Goal: Task Accomplishment & Management: Manage account settings

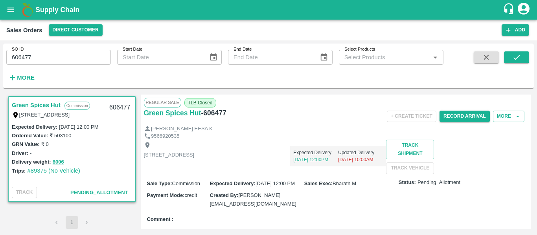
click at [345, 154] on div "Expected Delivery [DATE] 12:00PM Updated Delivery [DATE] 10:00AM" at bounding box center [290, 153] width 192 height 27
click at [464, 116] on button "Record Arrival" at bounding box center [464, 116] width 50 height 11
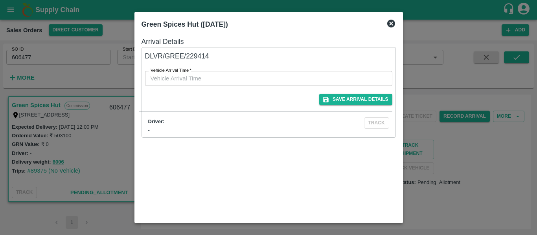
type input "DD/MM/YYYY hh:mm aa"
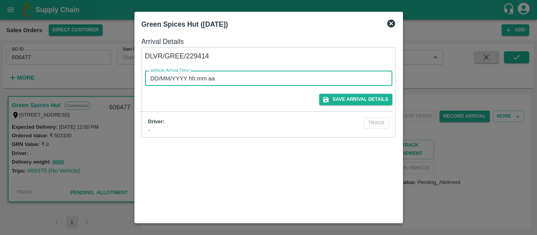
click at [235, 82] on input "DD/MM/YYYY hh:mm aa" at bounding box center [266, 78] width 242 height 15
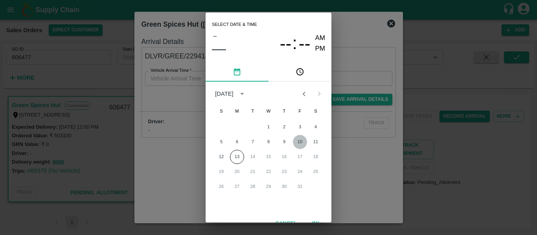
click at [296, 143] on button "10" at bounding box center [300, 142] width 14 height 14
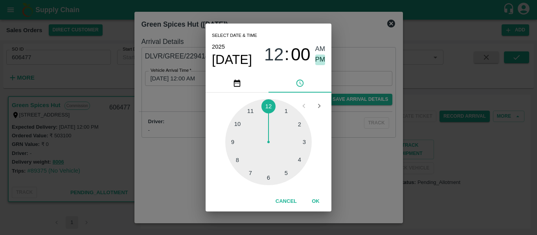
click at [324, 60] on span "PM" at bounding box center [320, 60] width 10 height 11
type input "[DATE] 12:00 PM"
click at [313, 198] on button "OK" at bounding box center [315, 202] width 25 height 14
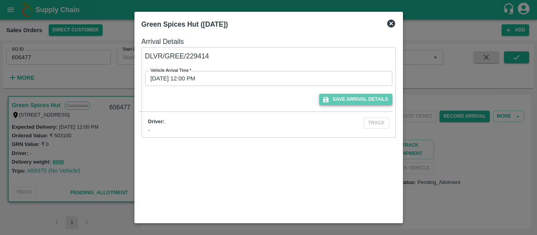
click at [357, 94] on button "Save Arrival Details" at bounding box center [355, 99] width 73 height 11
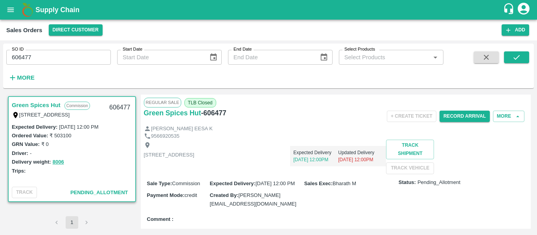
drag, startPoint x: 530, startPoint y: 128, endPoint x: 530, endPoint y: 144, distance: 15.7
click at [530, 144] on div "Green Spices Hut Commission [STREET_ADDRESS] 606477 Expected Delivery : [DATE] …" at bounding box center [268, 162] width 530 height 141
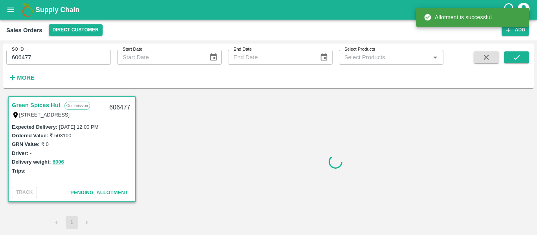
click at [530, 131] on div "Green Spices Hut Commission [STREET_ADDRESS] 606477 Expected Delivery : [DATE] …" at bounding box center [268, 162] width 530 height 141
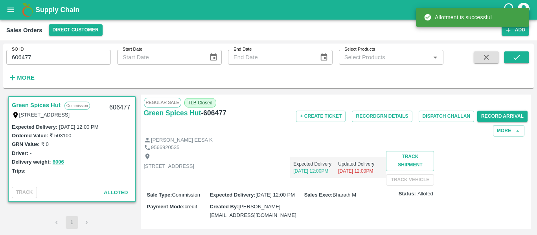
click at [342, 176] on div "Expected Delivery [DATE] 12:00PM Updated Delivery [DATE] 12:00PM" at bounding box center [290, 164] width 192 height 27
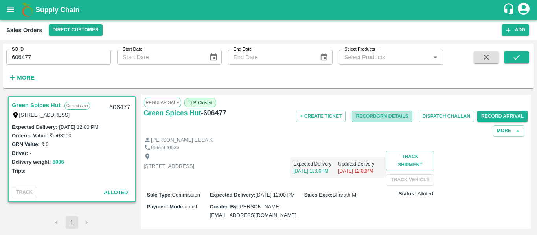
click at [389, 114] on button "Record GRN Details" at bounding box center [382, 116] width 60 height 11
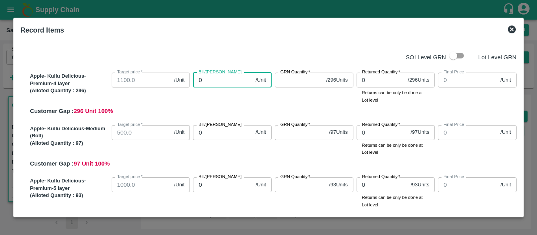
click at [213, 83] on input "0" at bounding box center [222, 80] width 59 height 15
type input "10"
type input "100"
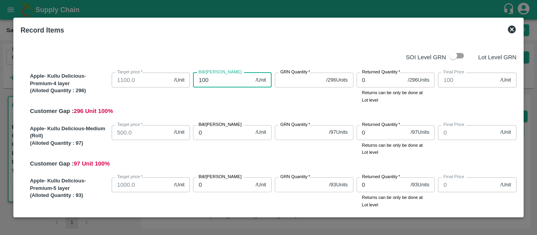
type input "1000"
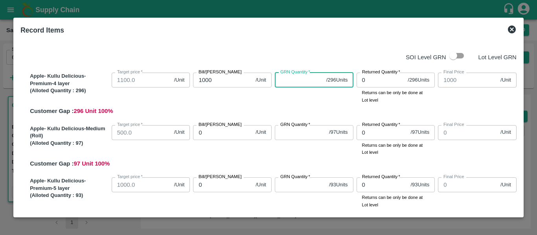
click at [280, 80] on input "GRN Quantity   *" at bounding box center [299, 80] width 48 height 15
type input "296"
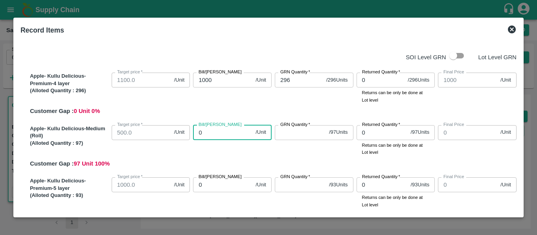
click at [210, 134] on input "0" at bounding box center [222, 132] width 59 height 15
type input "50"
type input "500"
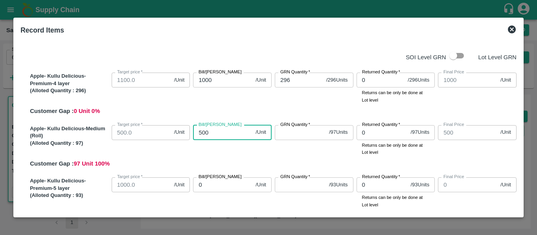
type input "500"
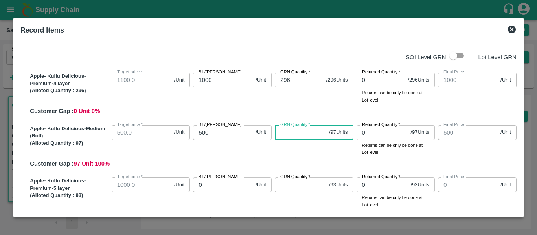
click at [288, 134] on input "GRN Quantity   *" at bounding box center [300, 132] width 51 height 15
type input "97"
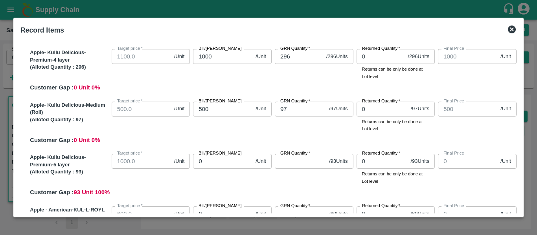
scroll to position [24, 0]
click at [216, 163] on input "0" at bounding box center [222, 161] width 59 height 15
type input "90"
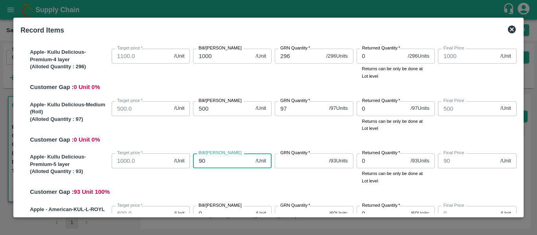
type input "900"
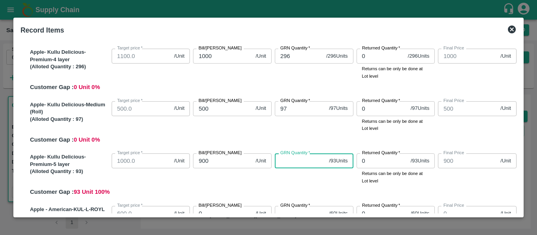
click at [290, 163] on input "GRN Quantity   *" at bounding box center [300, 161] width 51 height 15
type input "93"
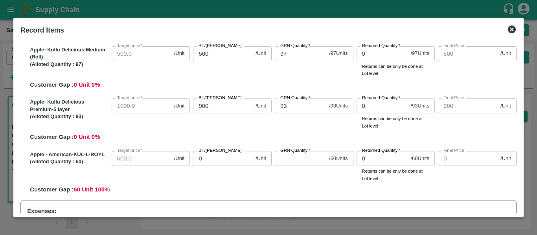
scroll to position [84, 0]
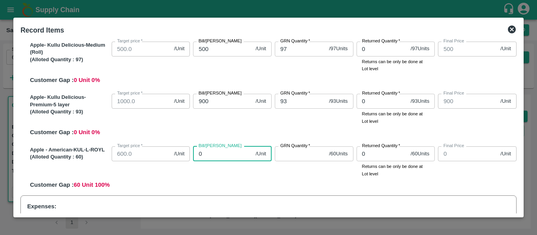
click at [213, 153] on input "0" at bounding box center [222, 154] width 59 height 15
type input "50"
type input "500"
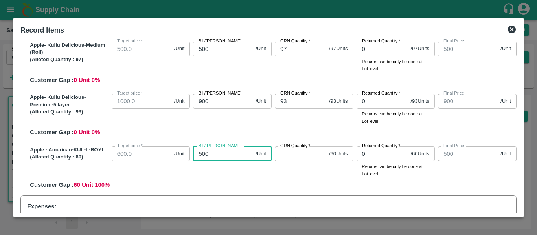
type input "500"
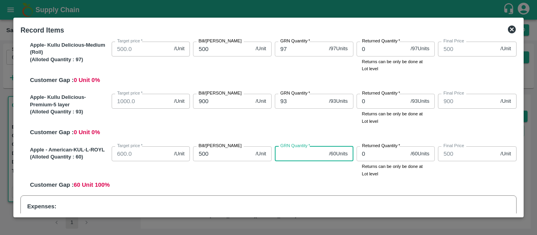
click at [289, 153] on input "GRN Quantity   *" at bounding box center [300, 154] width 51 height 15
type input "60"
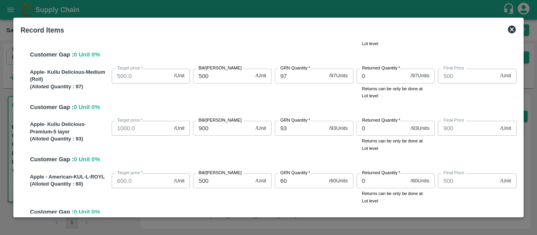
scroll to position [153, 0]
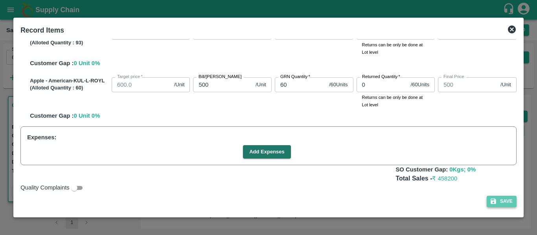
click at [504, 203] on button "Save" at bounding box center [501, 201] width 30 height 11
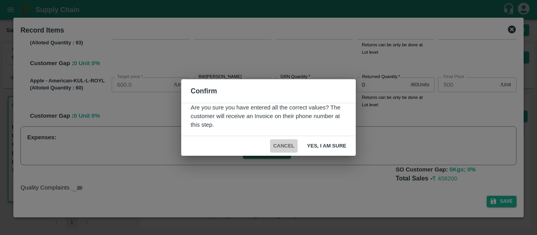
click at [277, 143] on button "Cancel" at bounding box center [283, 146] width 27 height 14
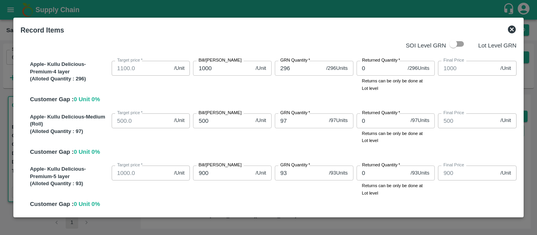
scroll to position [14, 0]
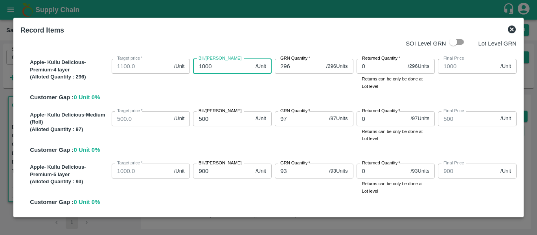
click at [222, 67] on input "1000" at bounding box center [222, 66] width 59 height 15
type input "95"
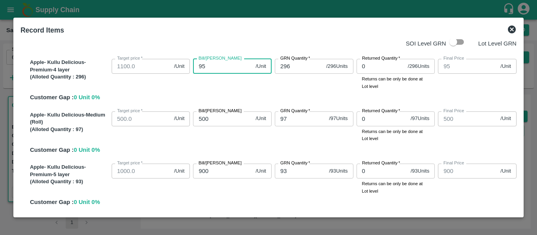
type input "950"
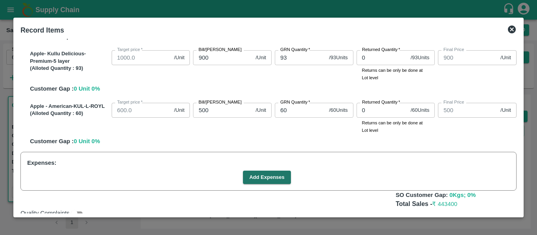
scroll to position [153, 0]
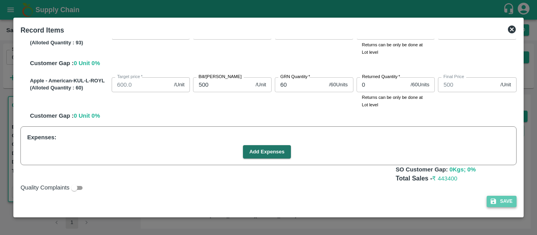
click at [495, 200] on button "Save" at bounding box center [501, 201] width 30 height 11
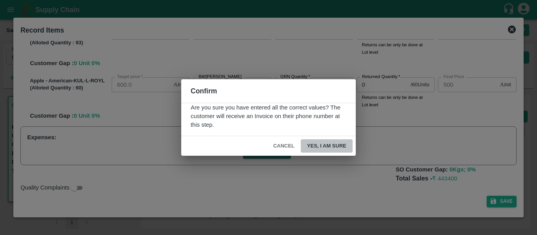
click at [325, 145] on button "Yes, I am sure" at bounding box center [327, 146] width 52 height 14
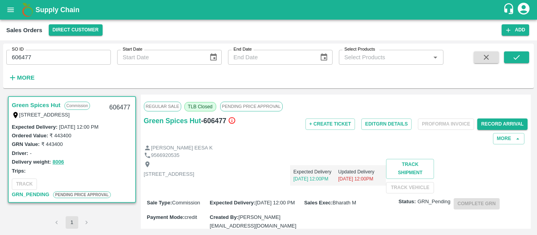
drag, startPoint x: 530, startPoint y: 106, endPoint x: 529, endPoint y: 147, distance: 40.9
click at [529, 147] on div "Green Spices Hut Commission [STREET_ADDRESS] 606477 Expected Delivery : [DATE] …" at bounding box center [268, 162] width 530 height 141
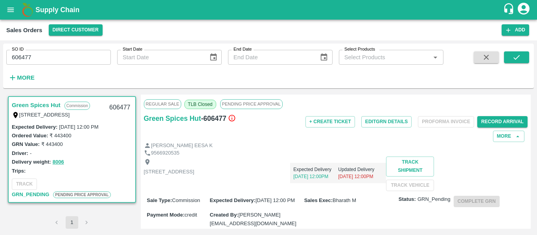
scroll to position [6, 0]
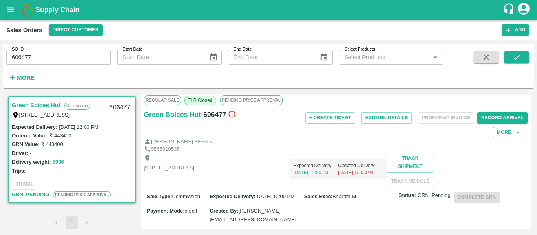
click at [246, 128] on div "Green Spices Hut - 606477" at bounding box center [208, 123] width 128 height 29
drag, startPoint x: 224, startPoint y: 112, endPoint x: 143, endPoint y: 117, distance: 81.1
click at [144, 117] on div "Green Spices Hut - 606477" at bounding box center [208, 114] width 128 height 11
copy div "Green Spices Hut - 606477"
